Goal: Task Accomplishment & Management: Use online tool/utility

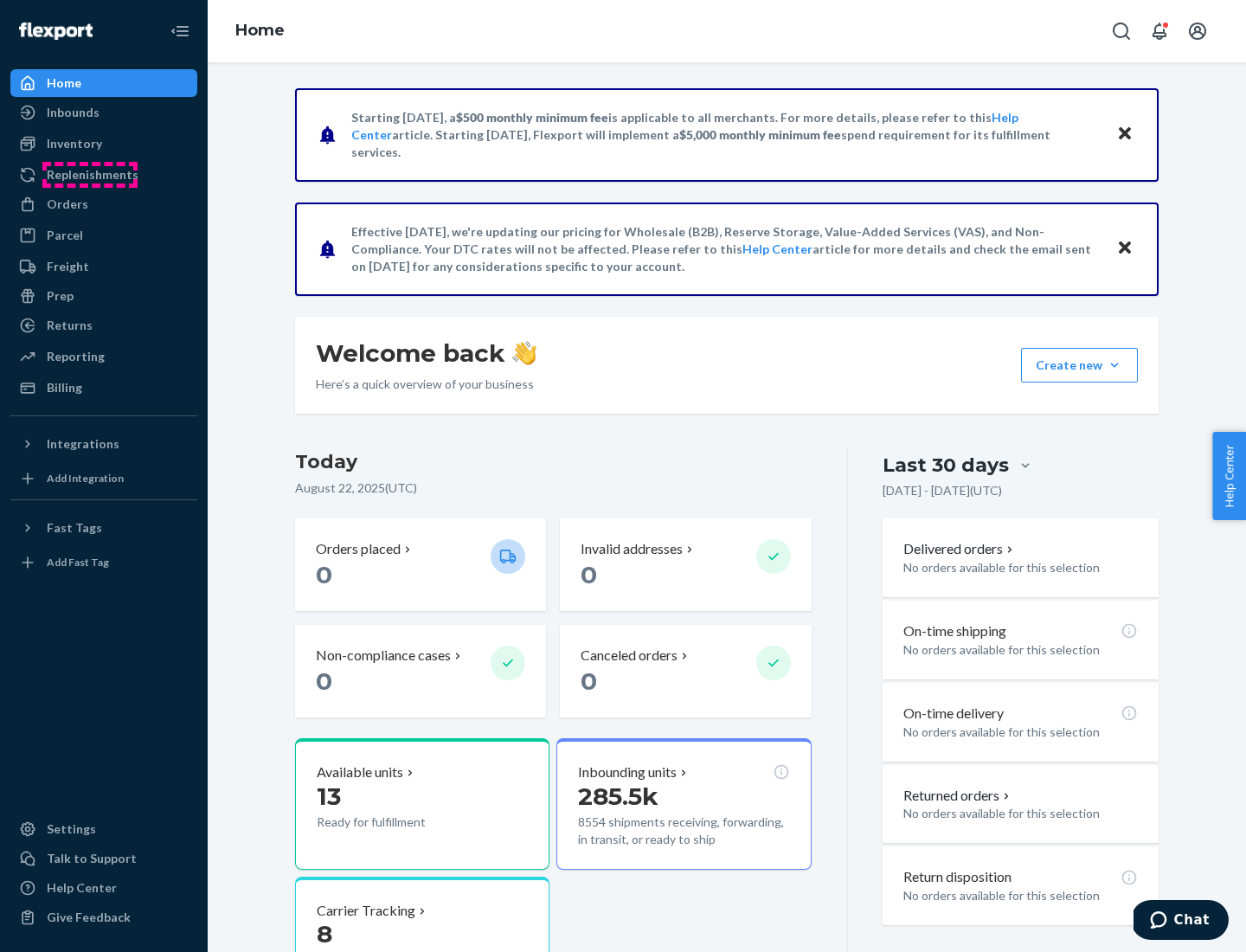
click at [90, 174] on div "Replenishments" at bounding box center [92, 174] width 91 height 18
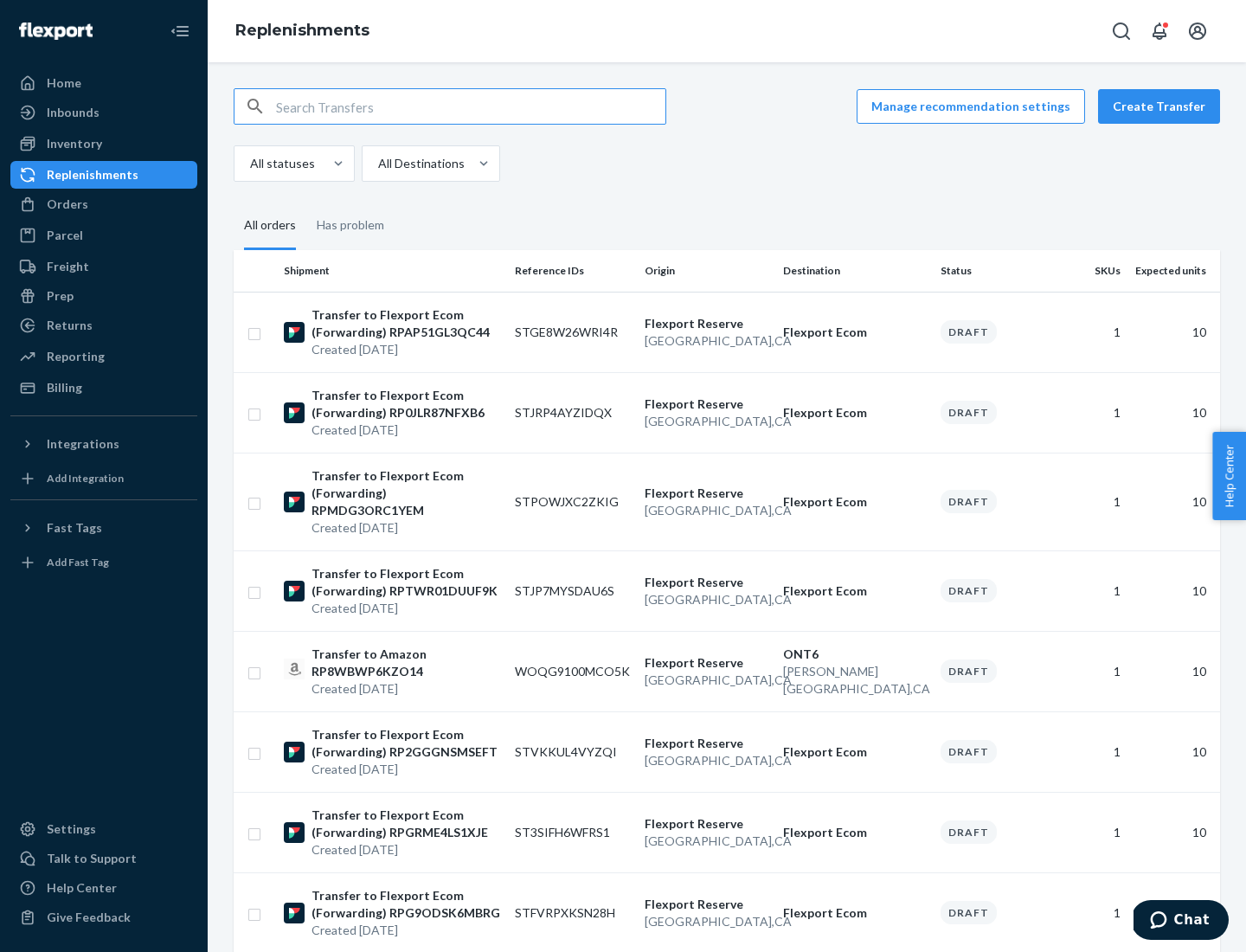
click at [1163, 106] on button "Create Transfer" at bounding box center [1158, 107] width 122 height 35
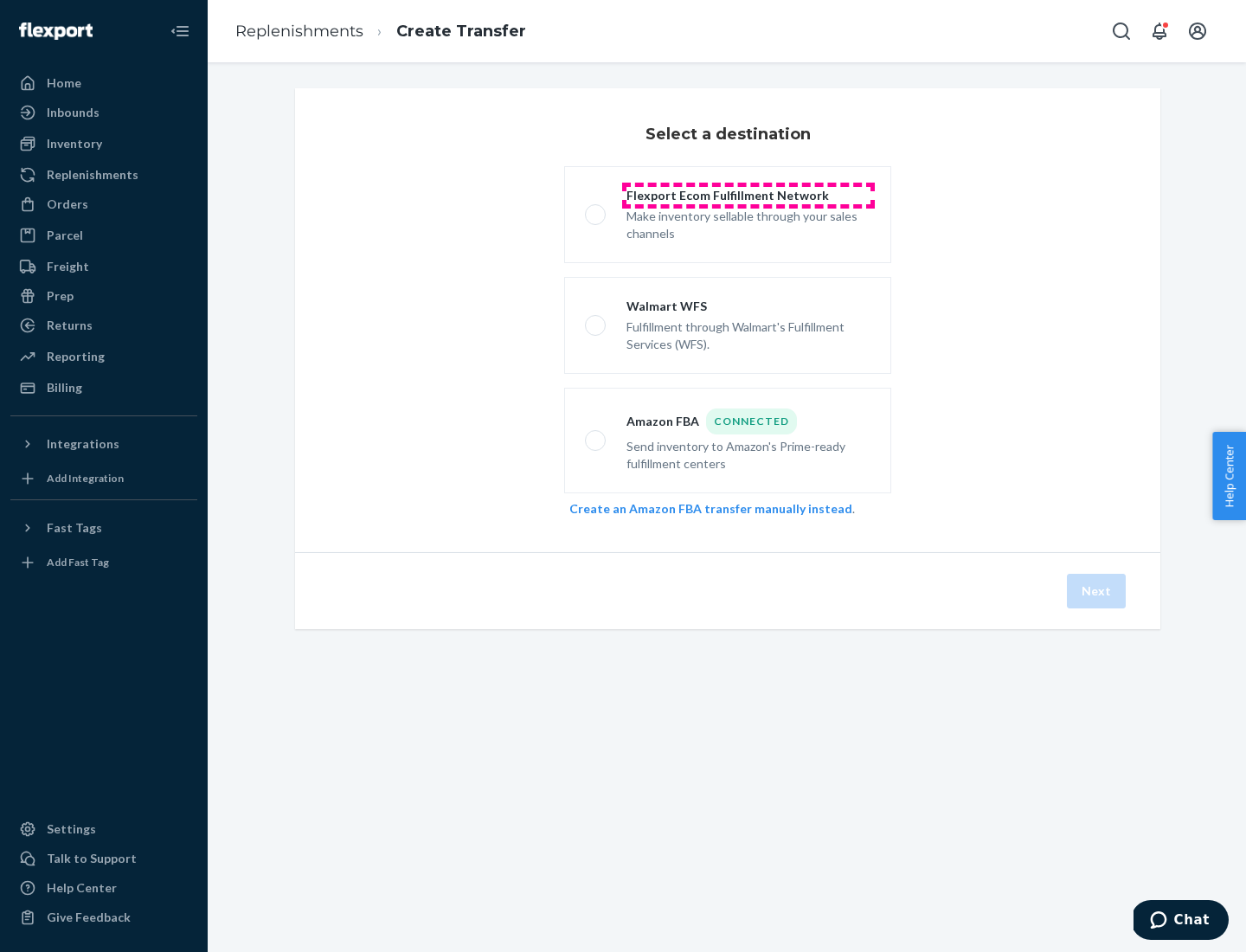
click at [748, 196] on div "Flexport Ecom Fulfillment Network" at bounding box center [748, 196] width 243 height 18
click at [596, 209] on input "Flexport Ecom Fulfillment Network Make inventory sellable through your sales ch…" at bounding box center [590, 215] width 11 height 11
radio input "true"
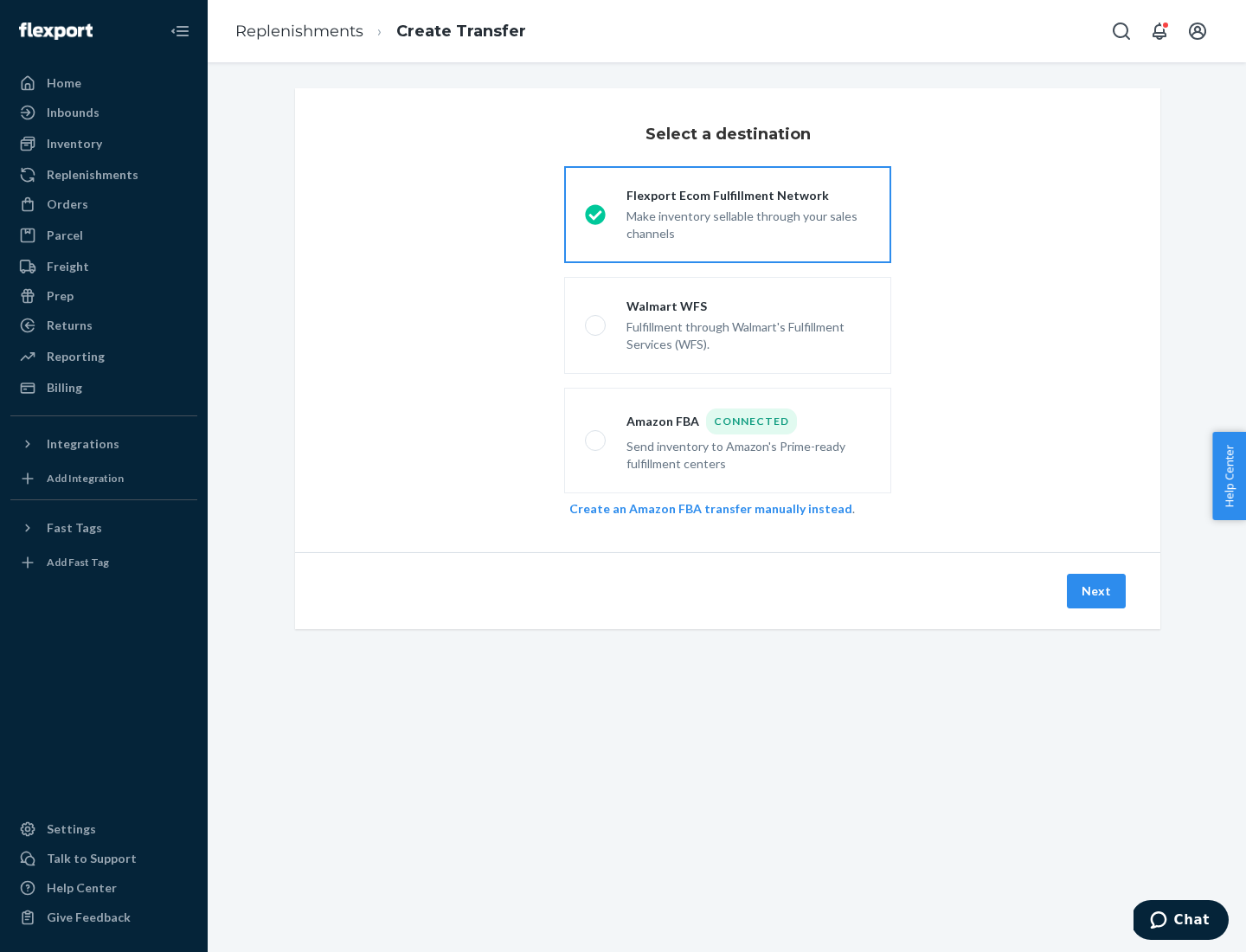
click at [1097, 591] on button "Next" at bounding box center [1096, 591] width 59 height 35
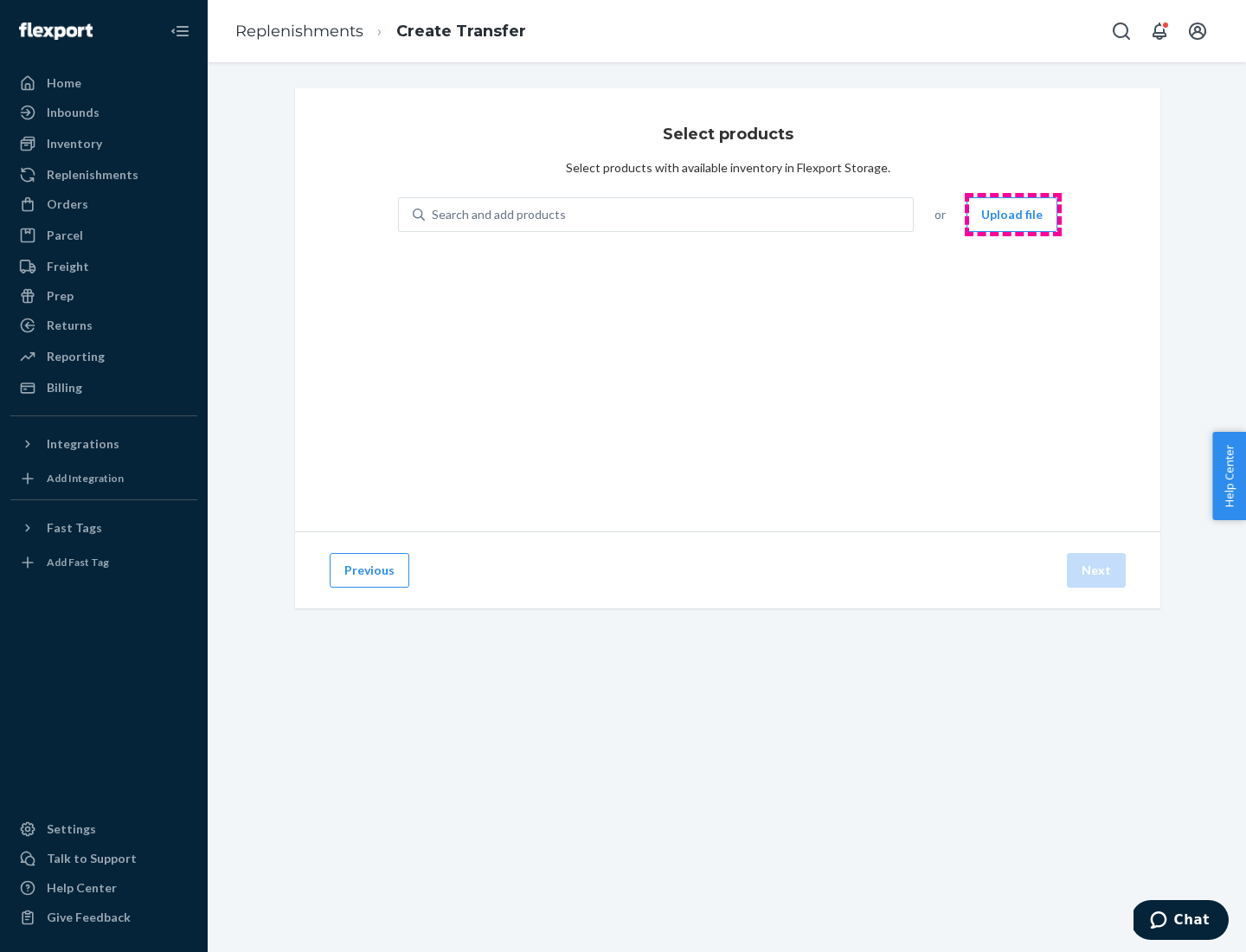
click at [1013, 215] on button "Upload file" at bounding box center [1012, 215] width 90 height 35
